Goal: Task Accomplishment & Management: Manage account settings

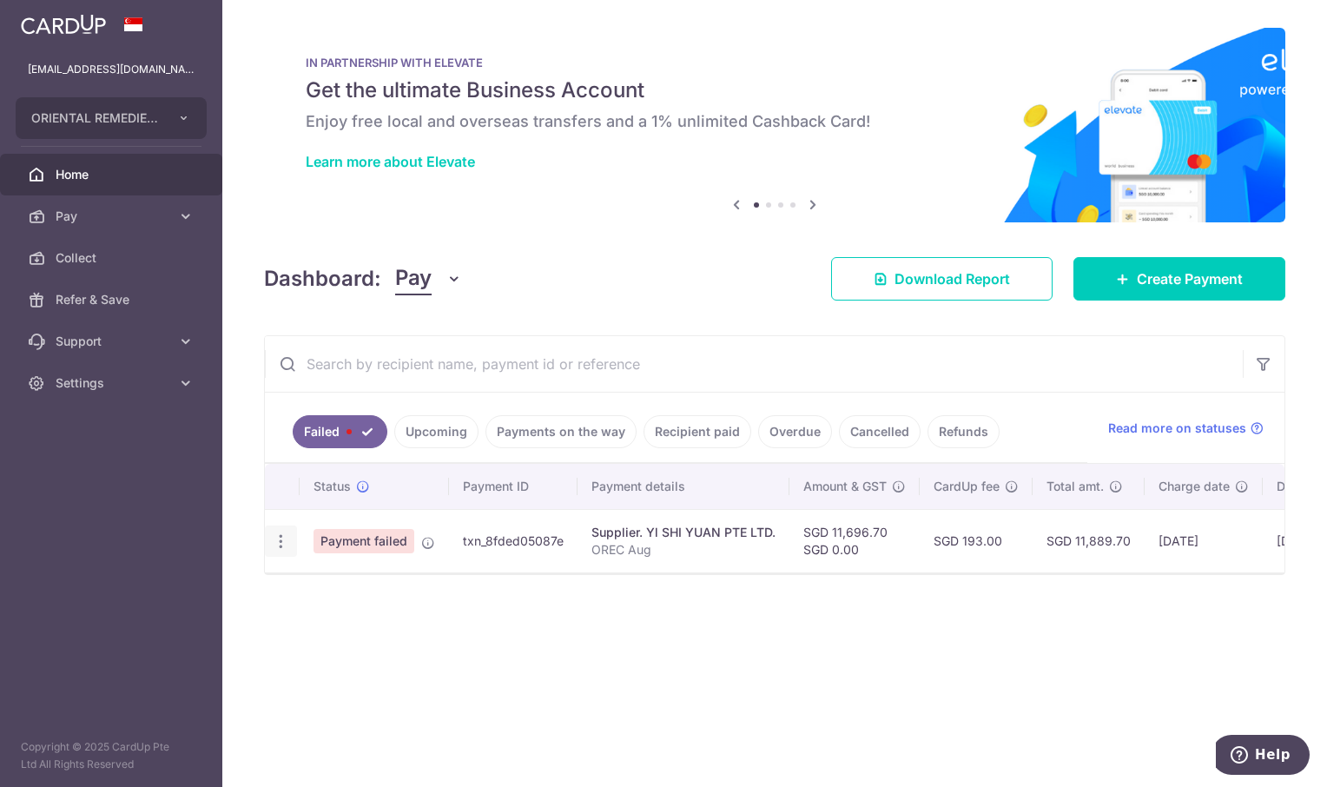
click at [288, 533] on icon "button" at bounding box center [281, 541] width 18 height 18
click at [329, 590] on span "Update payment" at bounding box center [373, 589] width 118 height 21
radio input "true"
type input "11,696.70"
type input "0.00"
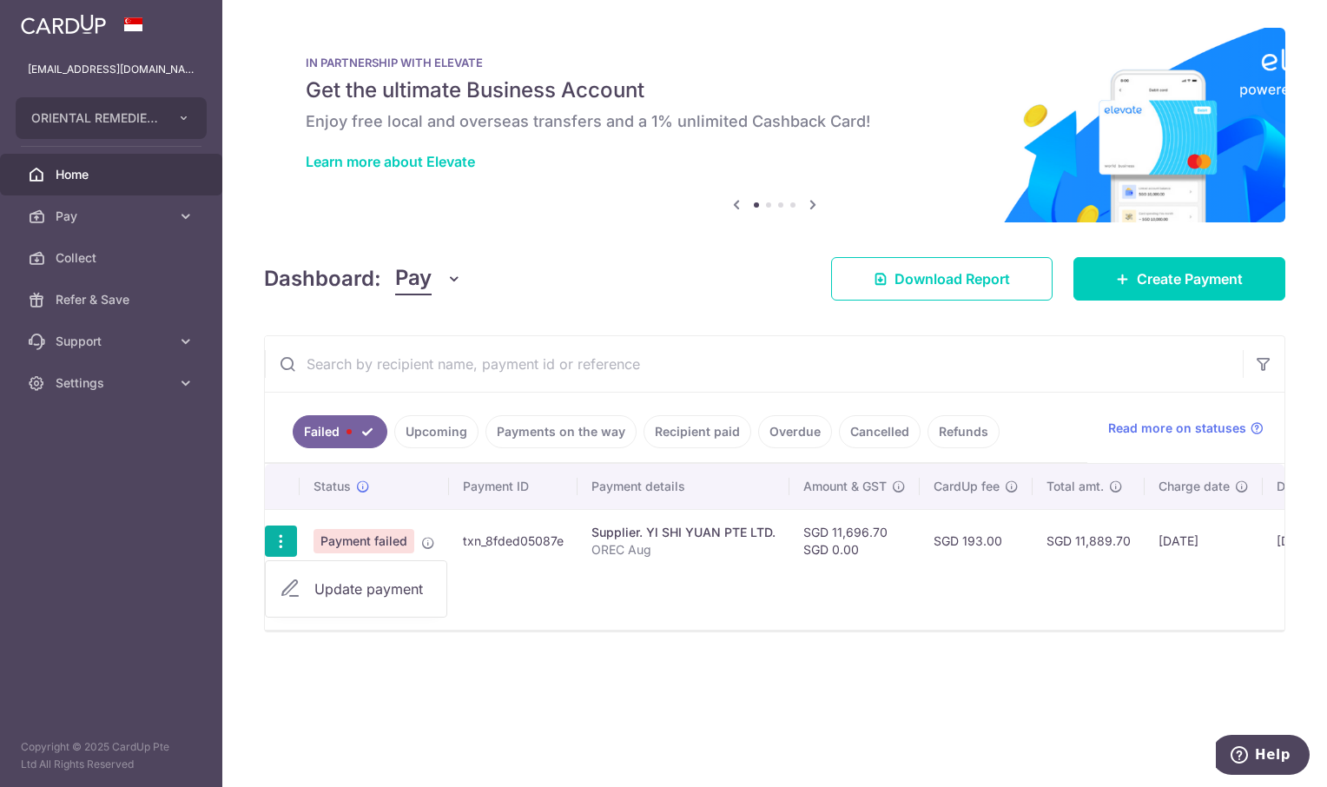
type input "OREC Aug"
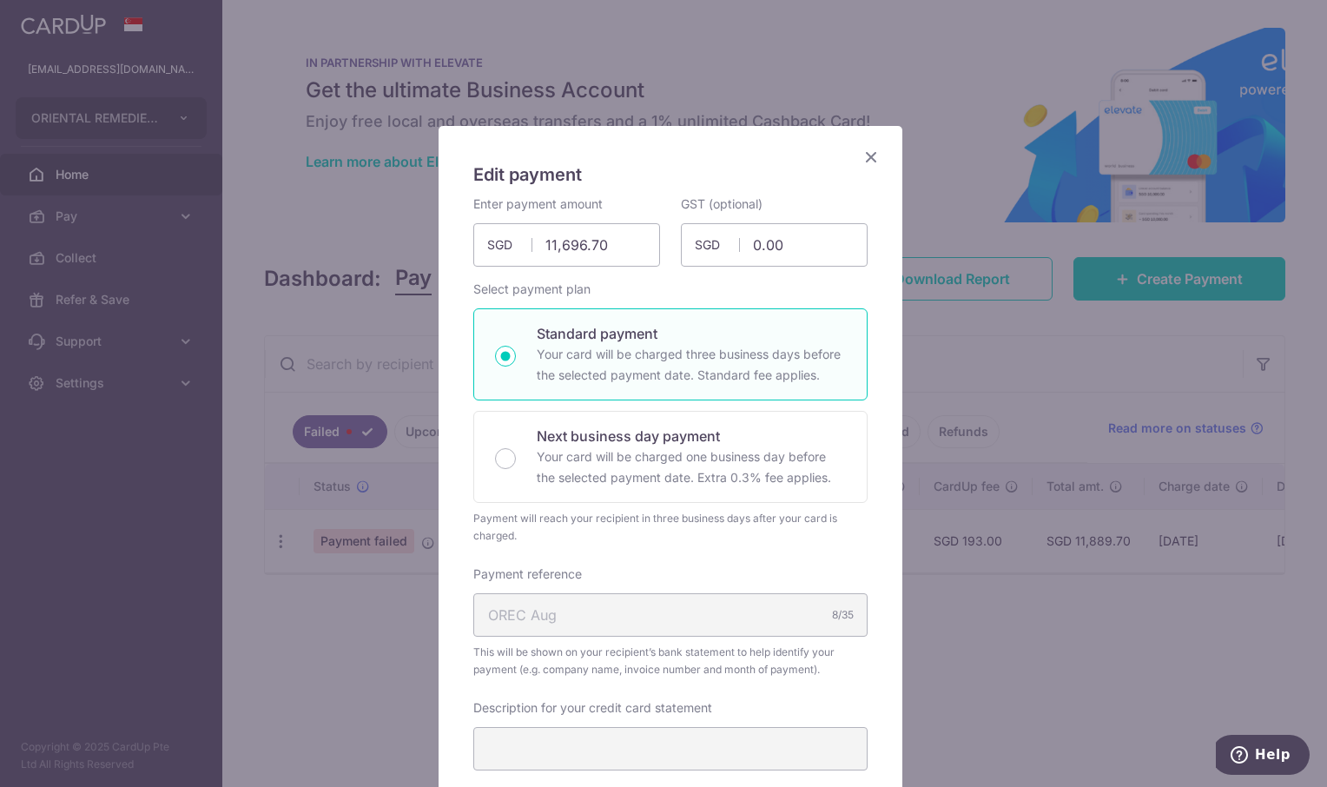
scroll to position [521, 0]
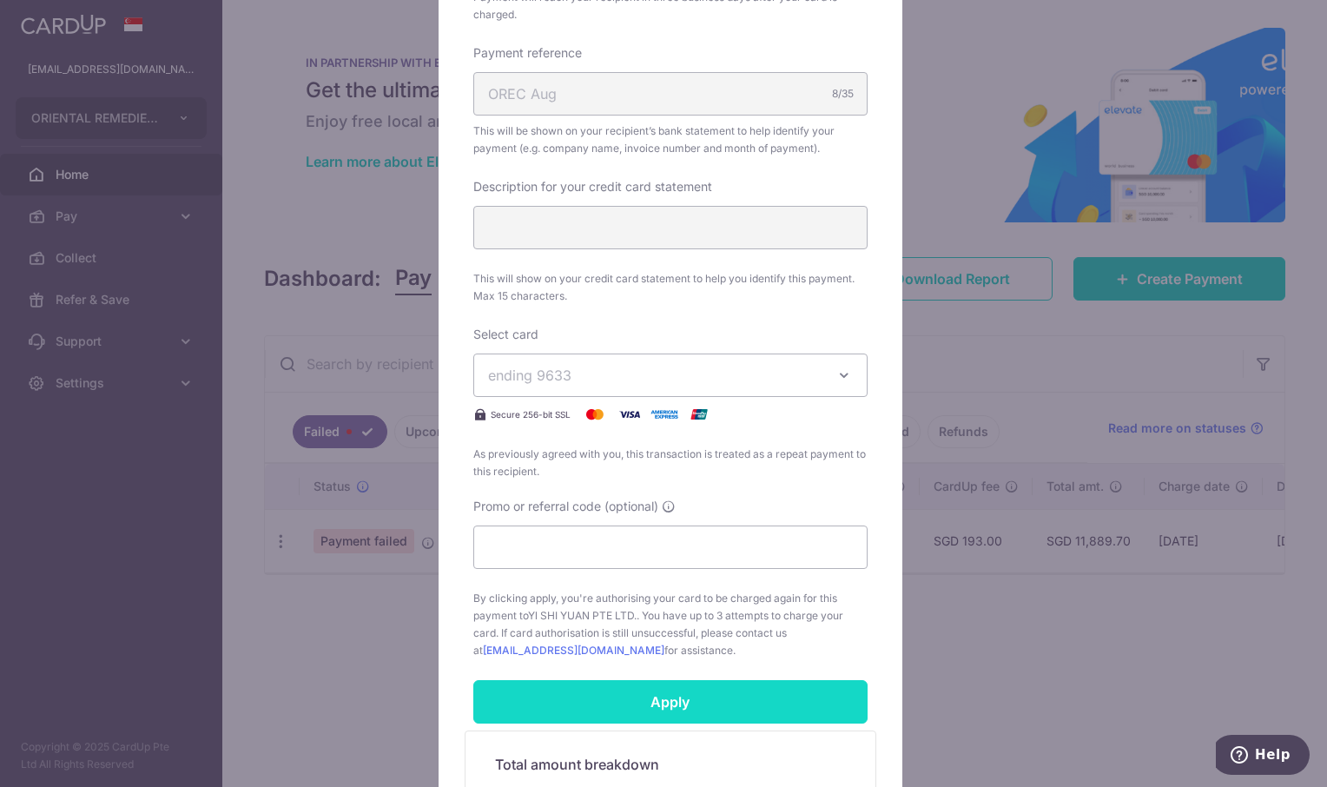
click at [681, 703] on input "Apply" at bounding box center [670, 701] width 394 height 43
